Goal: Navigation & Orientation: Find specific page/section

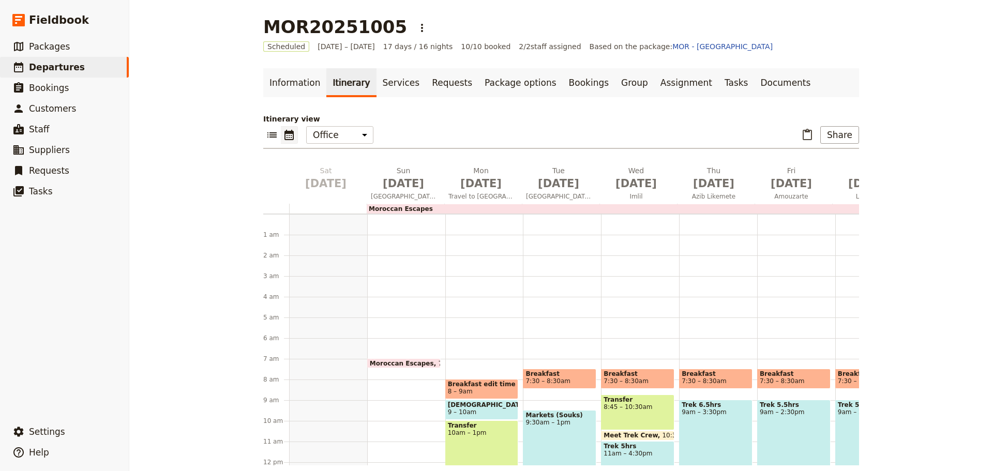
scroll to position [0, 522]
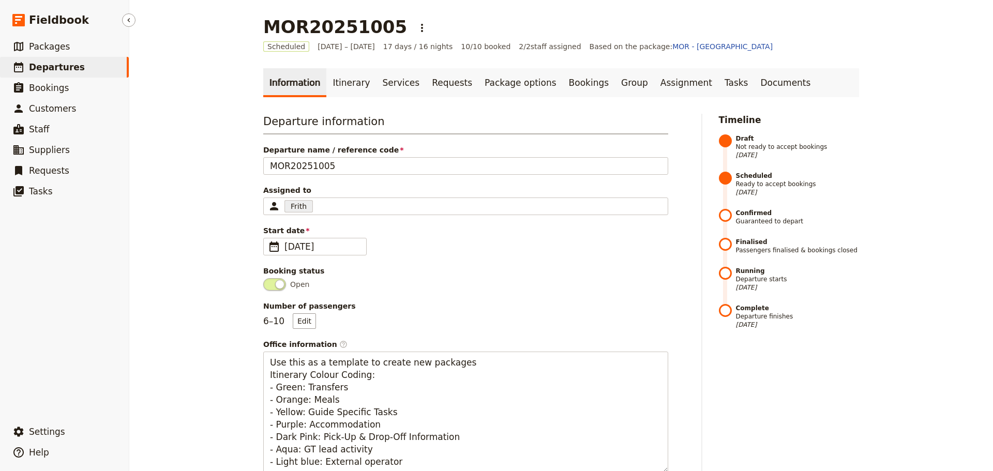
click at [50, 60] on link "​ Departures" at bounding box center [64, 67] width 129 height 21
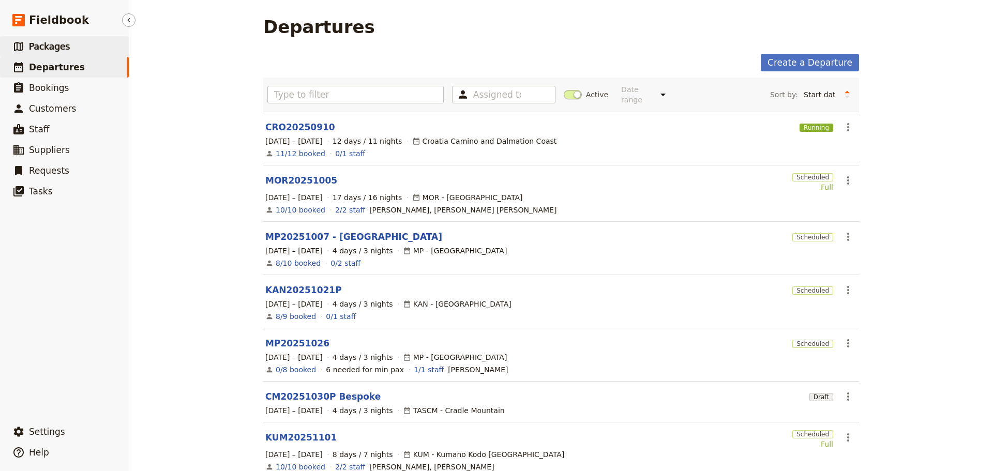
click at [50, 44] on span "Packages" at bounding box center [49, 46] width 41 height 10
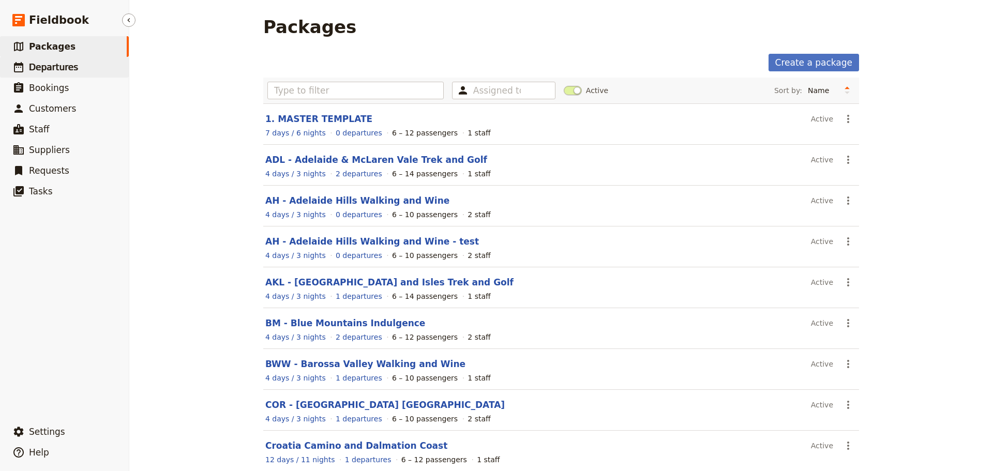
click at [44, 69] on span "Departures" at bounding box center [53, 67] width 49 height 10
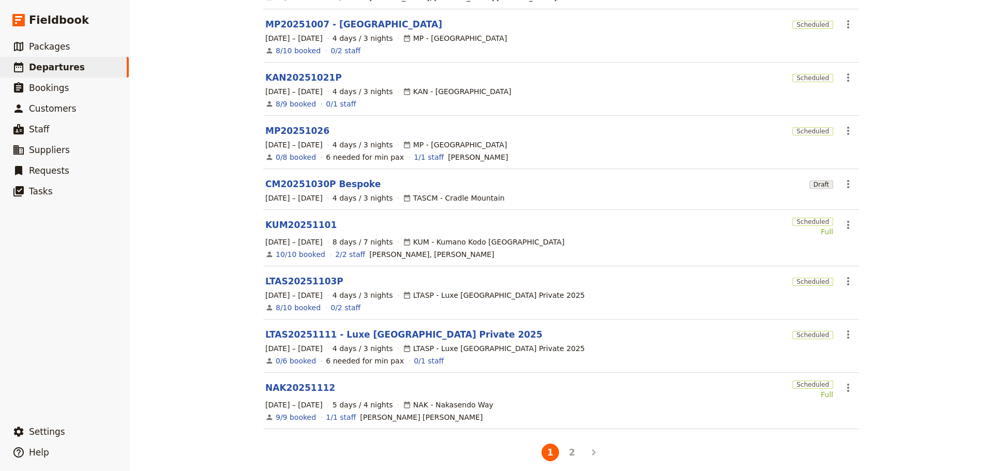
scroll to position [213, 0]
click at [569, 446] on button "2" at bounding box center [572, 452] width 18 height 18
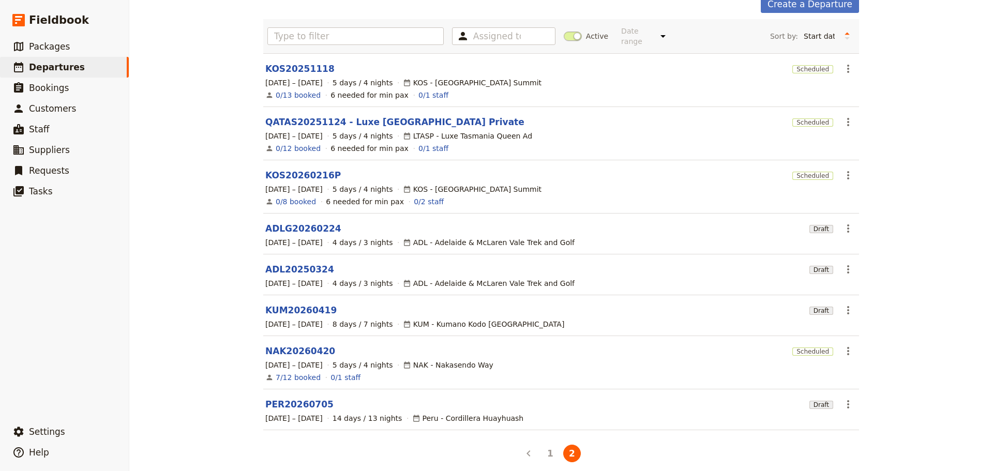
scroll to position [60, 0]
click at [545, 443] on button "1" at bounding box center [551, 452] width 18 height 18
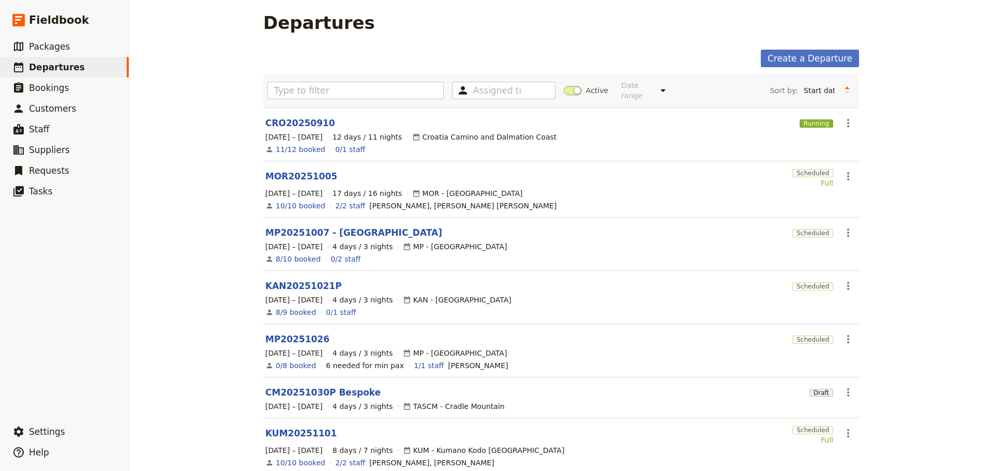
scroll to position [0, 0]
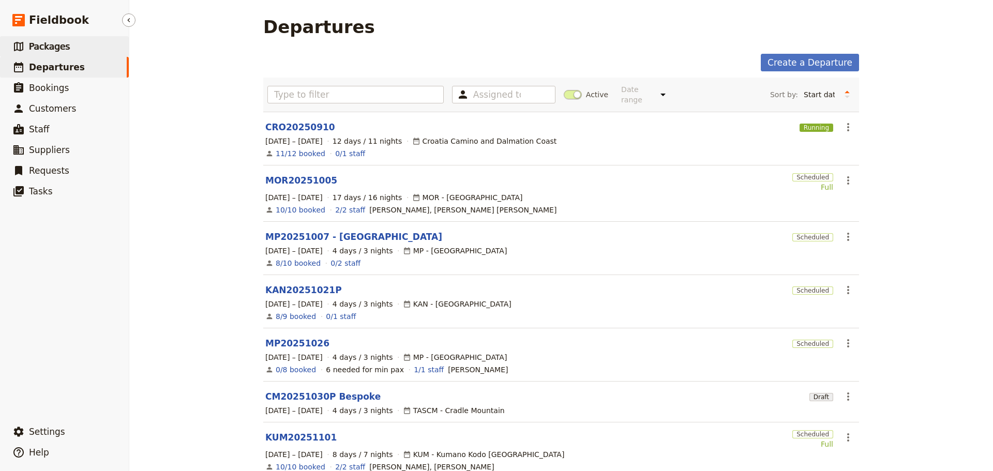
click at [43, 47] on span "Packages" at bounding box center [49, 46] width 41 height 10
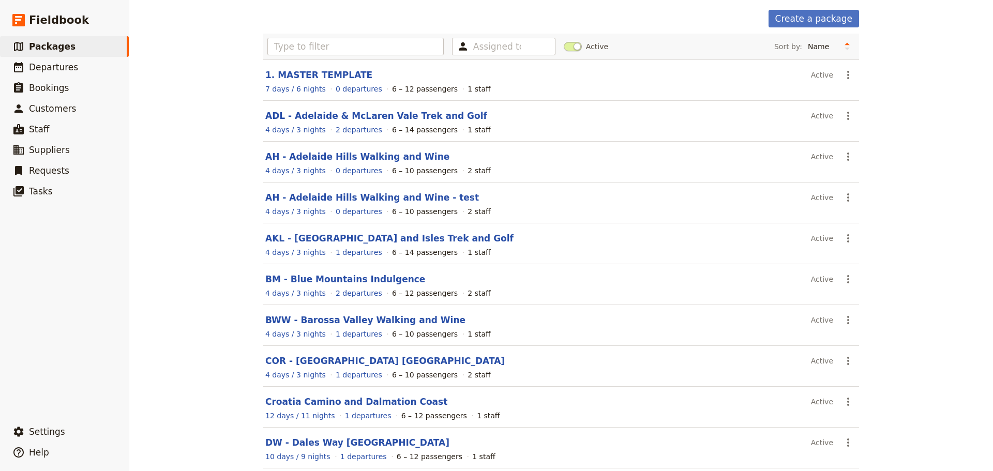
scroll to position [92, 0]
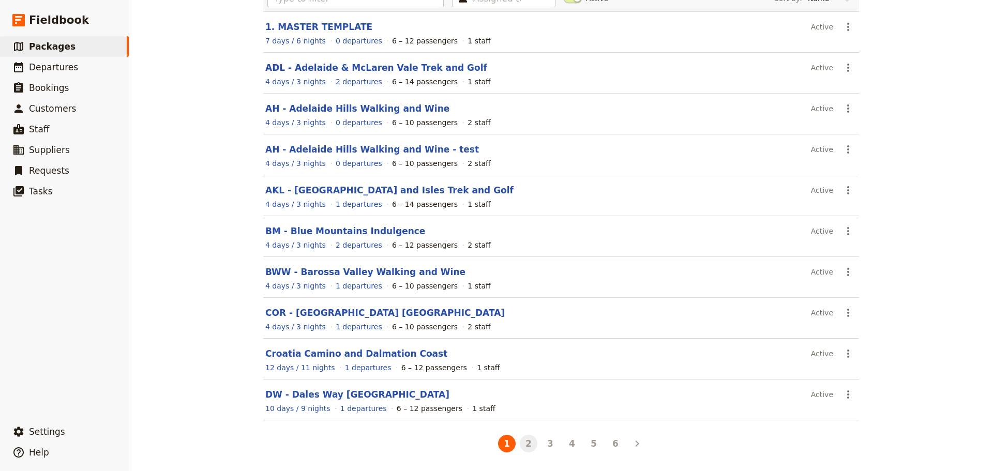
click at [522, 442] on button "2" at bounding box center [529, 444] width 18 height 18
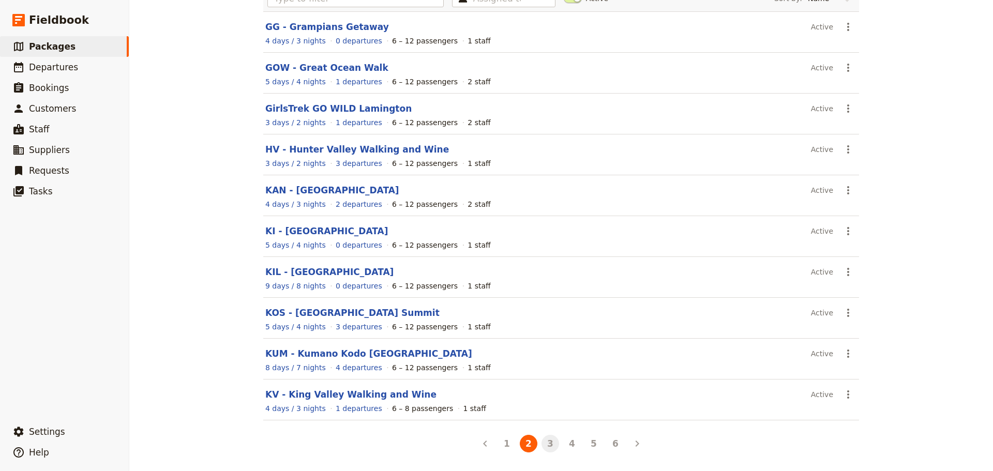
click at [547, 442] on button "3" at bounding box center [551, 444] width 18 height 18
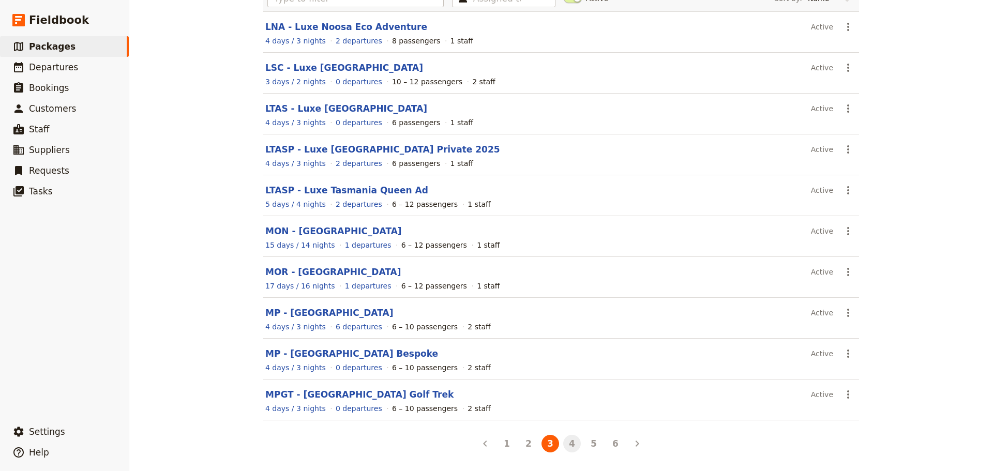
click at [566, 442] on button "4" at bounding box center [572, 444] width 18 height 18
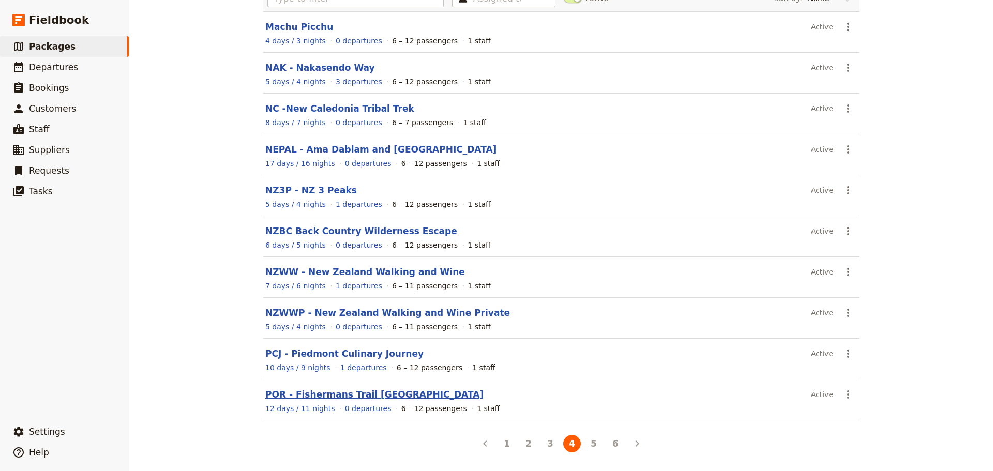
click at [319, 393] on link "POR - Fishermans Trail Portugal" at bounding box center [374, 395] width 218 height 10
